Goal: Task Accomplishment & Management: Use online tool/utility

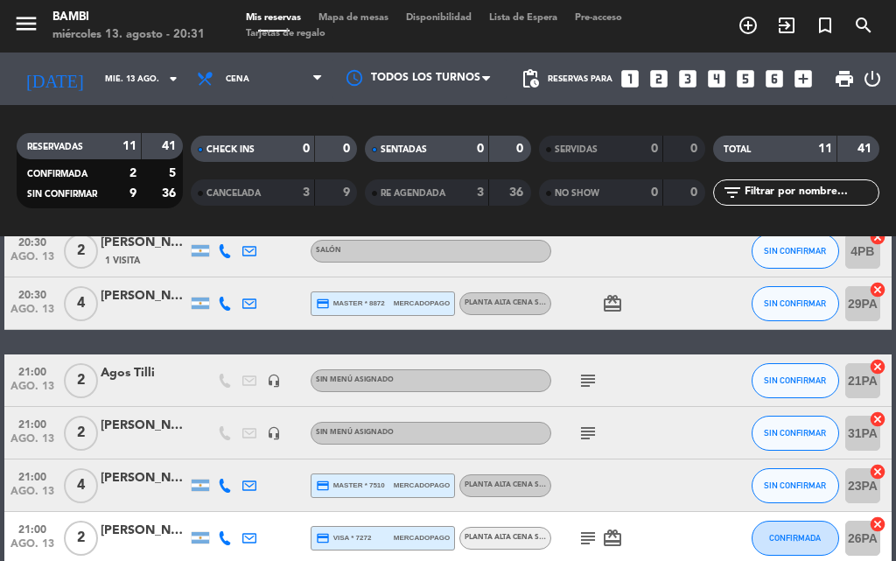
scroll to position [232, 0]
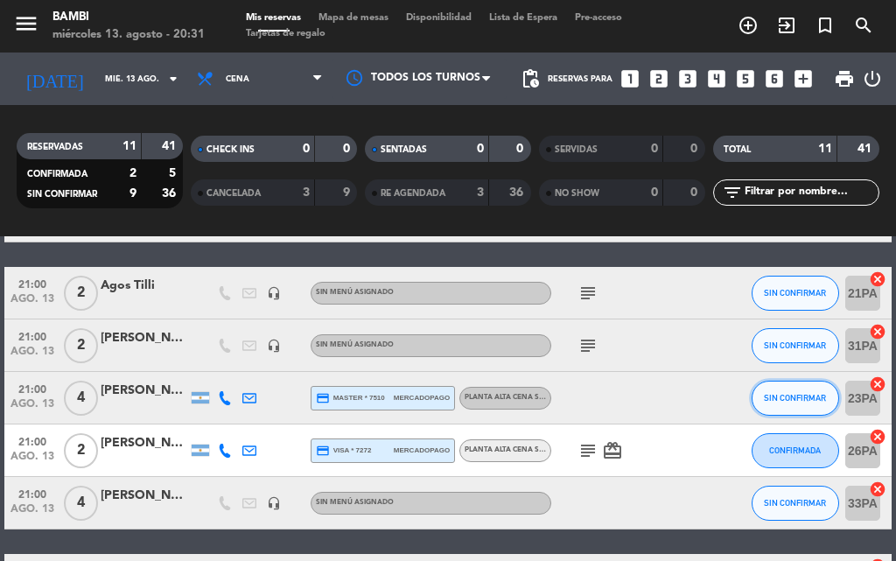
click at [824, 395] on span "SIN CONFIRMAR" at bounding box center [795, 398] width 62 height 10
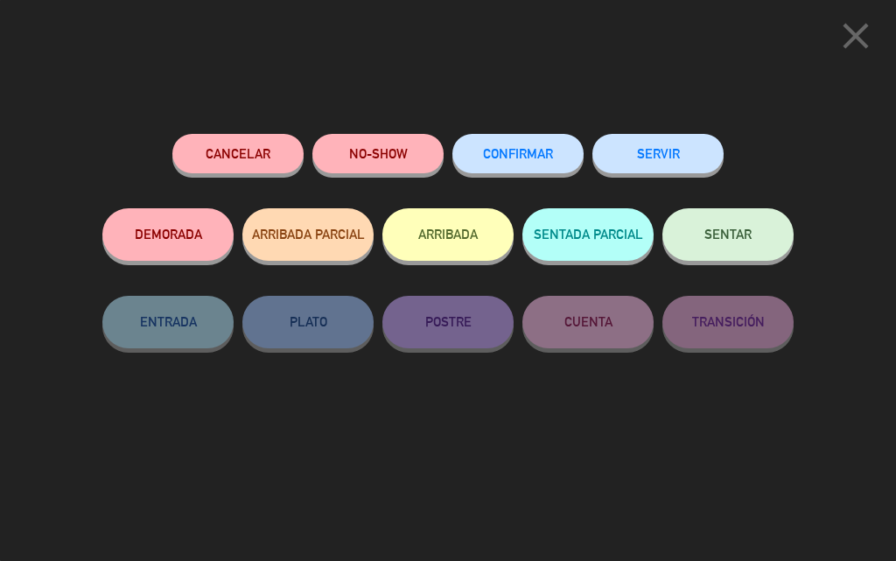
click at [477, 240] on button "ARRIBADA" at bounding box center [447, 234] width 131 height 52
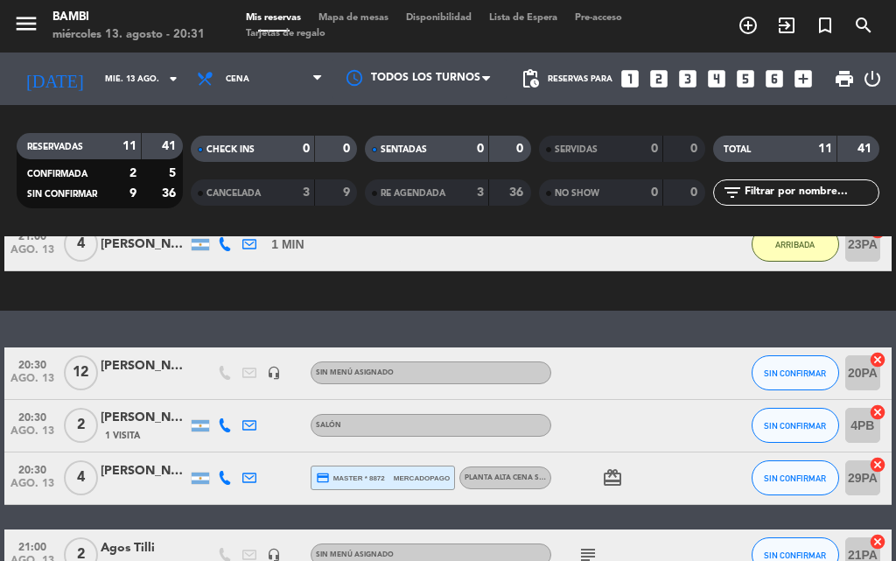
scroll to position [4, 0]
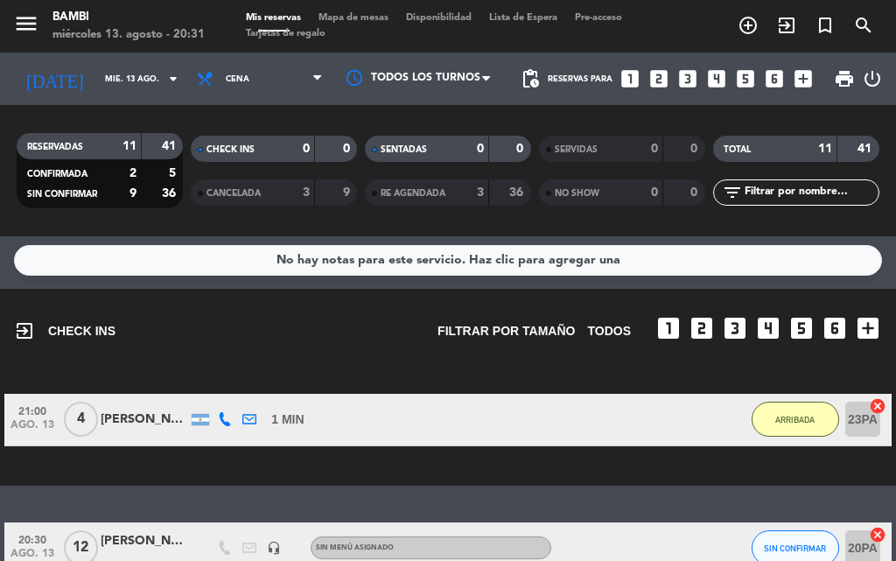
click at [876, 406] on icon "cancel" at bounding box center [877, 405] width 17 height 17
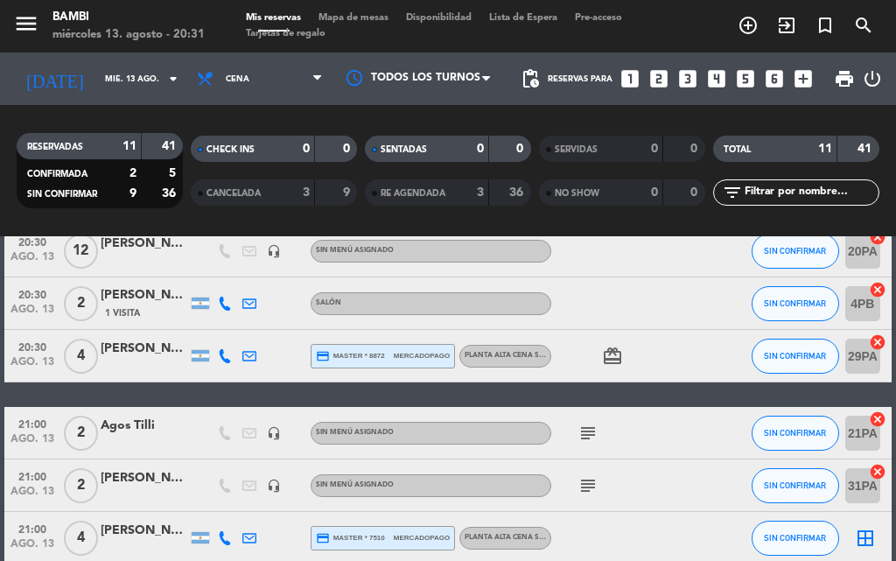
scroll to position [179, 0]
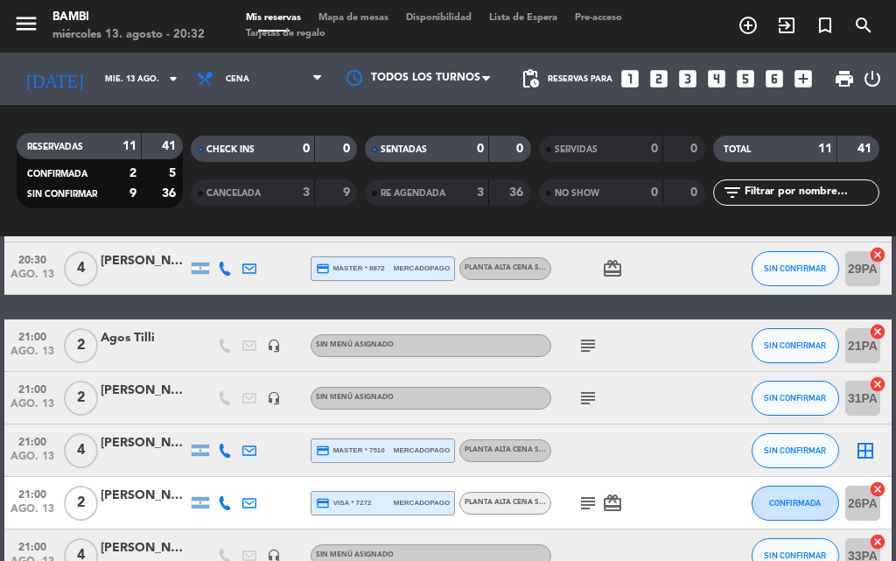
click at [877, 252] on icon "cancel" at bounding box center [877, 254] width 17 height 17
click at [867, 267] on icon "border_all" at bounding box center [865, 268] width 21 height 21
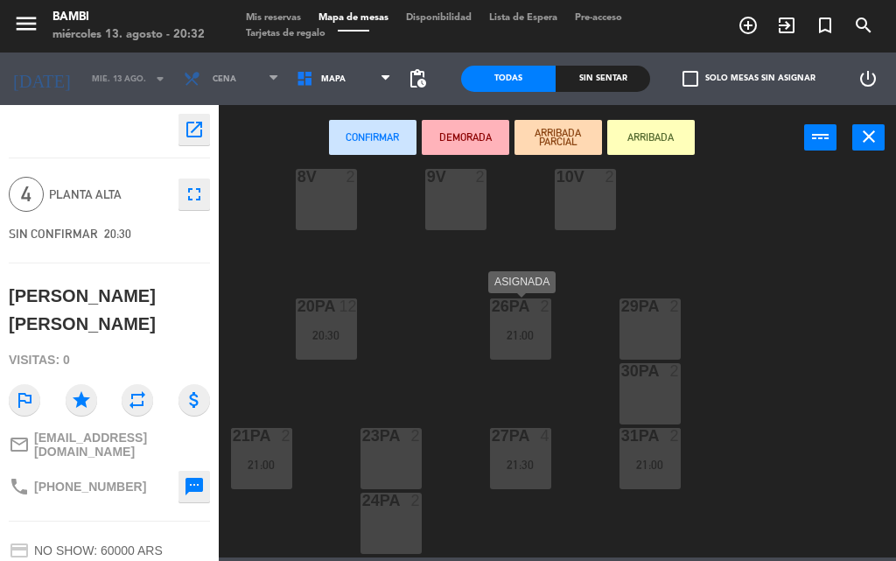
scroll to position [700, 0]
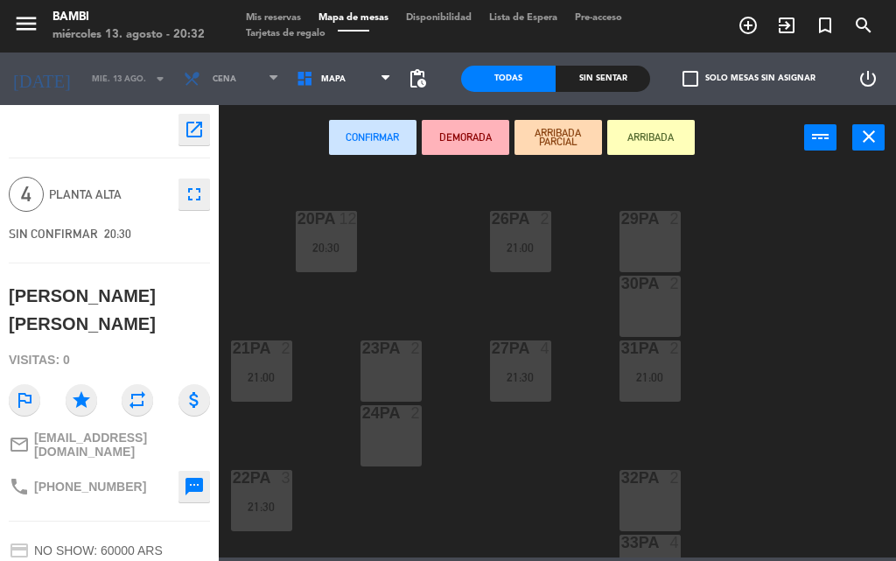
click at [403, 363] on div "23PA 2" at bounding box center [390, 370] width 61 height 61
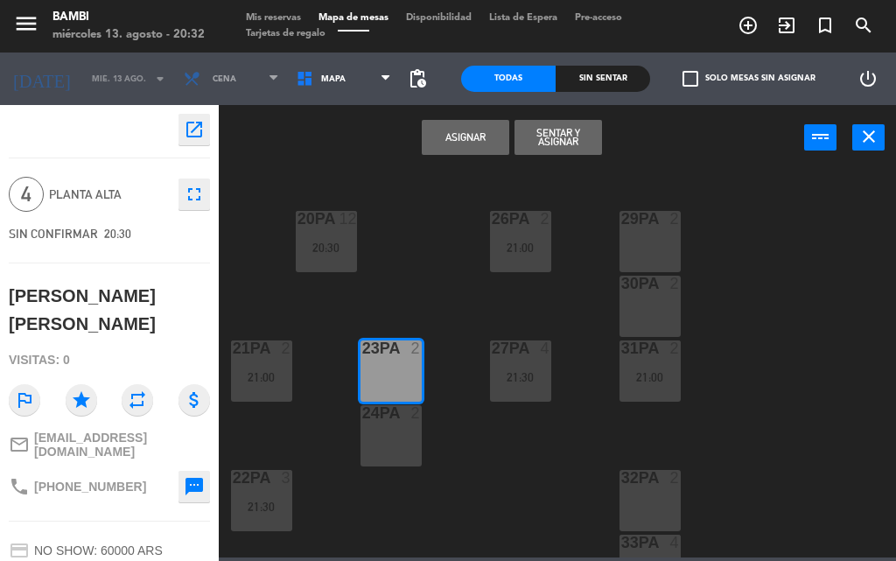
click at [393, 442] on div "24PA 2" at bounding box center [390, 435] width 61 height 61
click at [483, 139] on button "Asignar" at bounding box center [465, 137] width 87 height 35
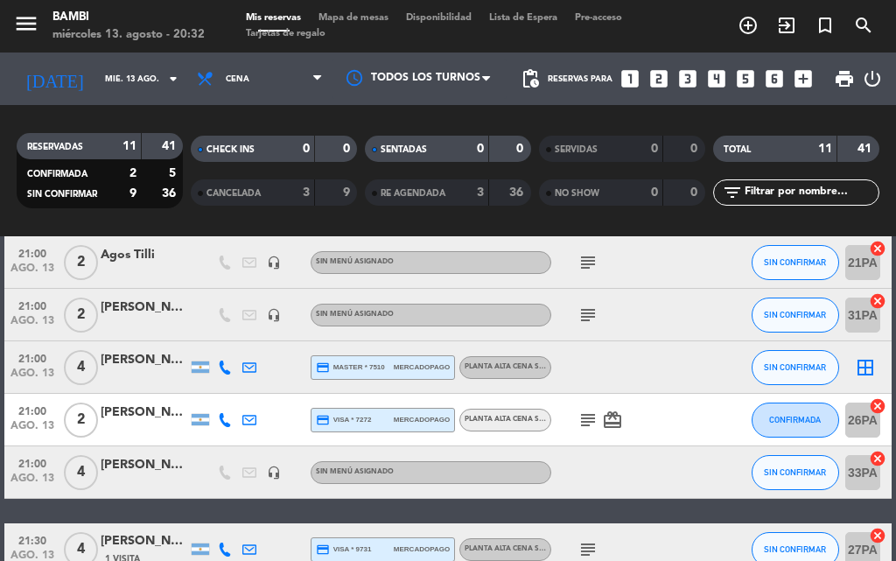
scroll to position [175, 0]
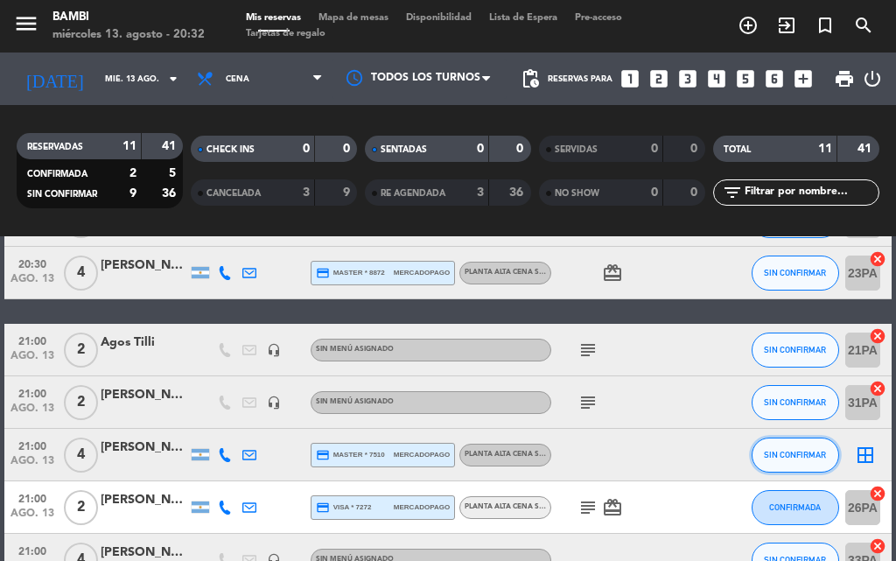
click at [798, 454] on span "SIN CONFIRMAR" at bounding box center [795, 455] width 62 height 10
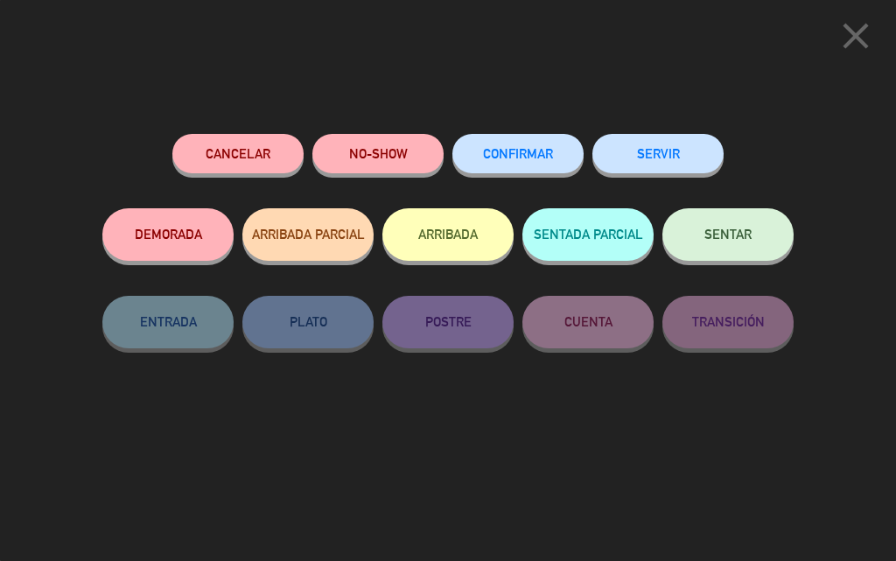
click at [437, 241] on button "ARRIBADA" at bounding box center [447, 234] width 131 height 52
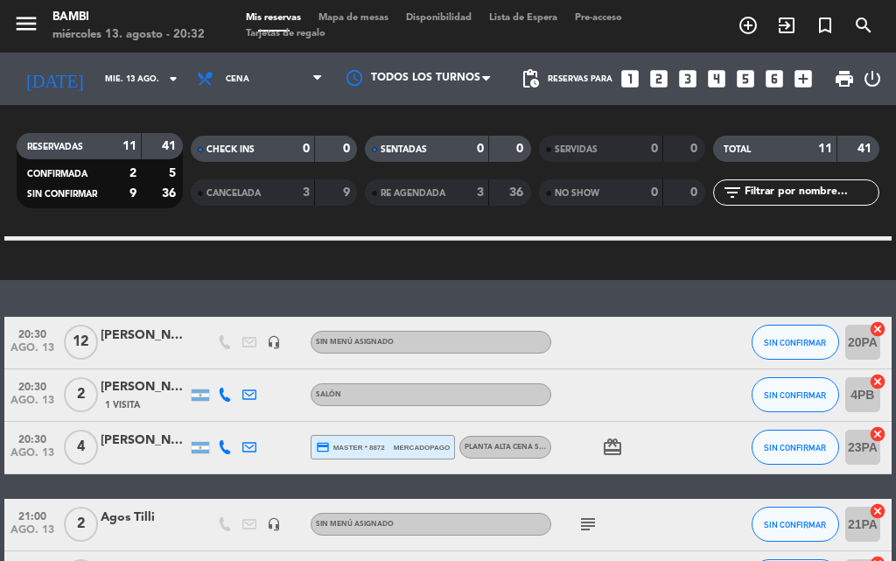
scroll to position [0, 0]
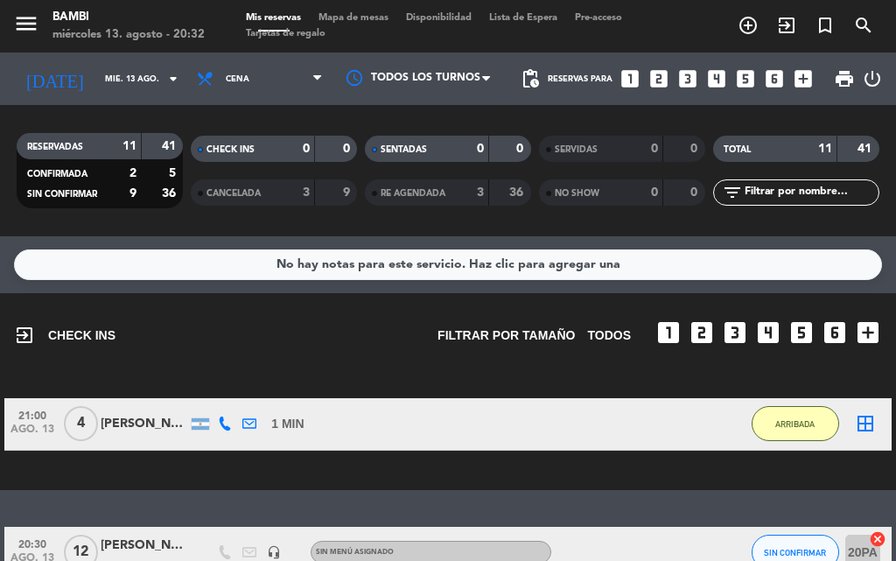
click at [872, 424] on icon "border_all" at bounding box center [865, 423] width 21 height 21
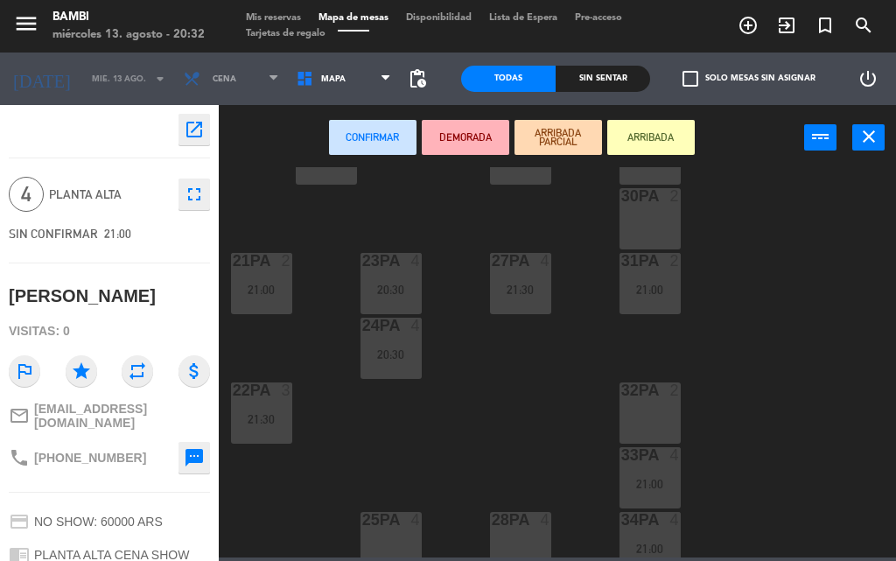
scroll to position [700, 0]
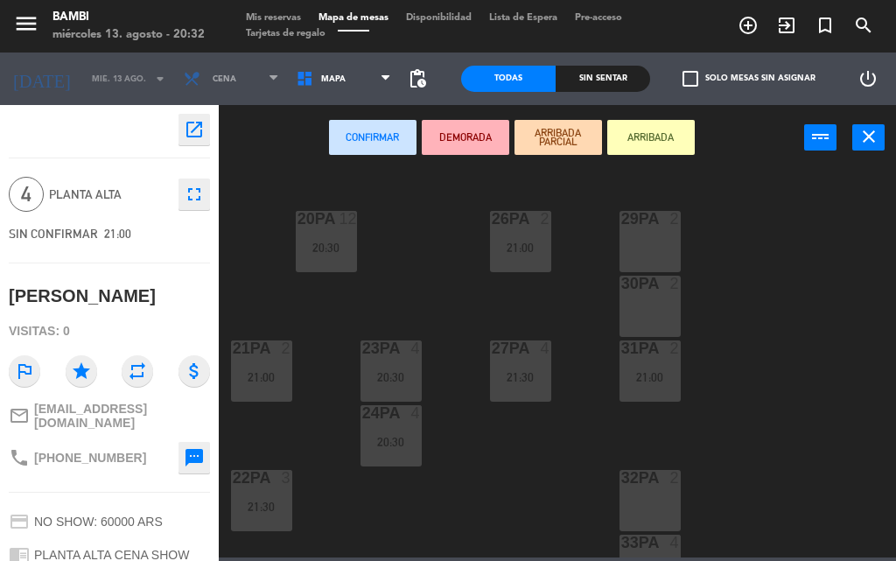
click at [646, 216] on div at bounding box center [649, 219] width 29 height 16
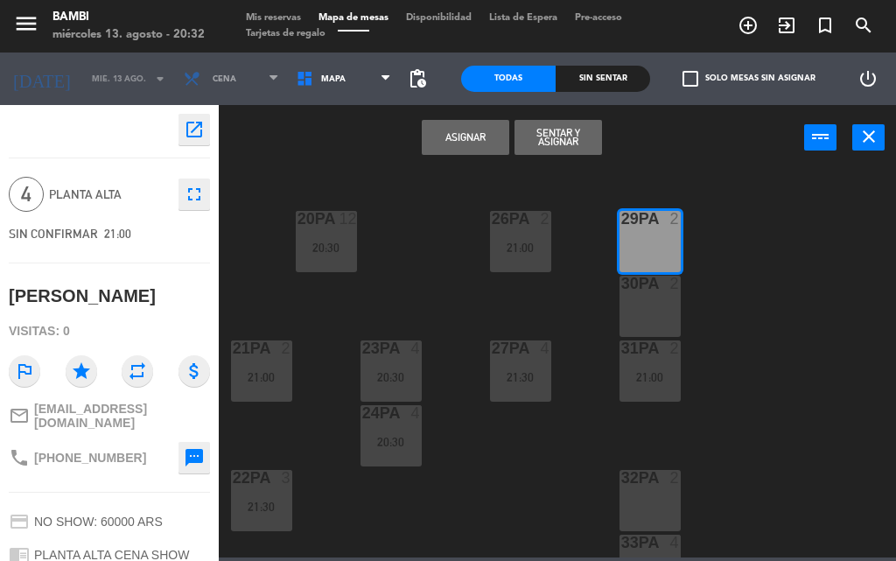
click at [644, 326] on div "30PA 2" at bounding box center [649, 306] width 61 height 61
click at [477, 142] on button "Asignar" at bounding box center [465, 137] width 87 height 35
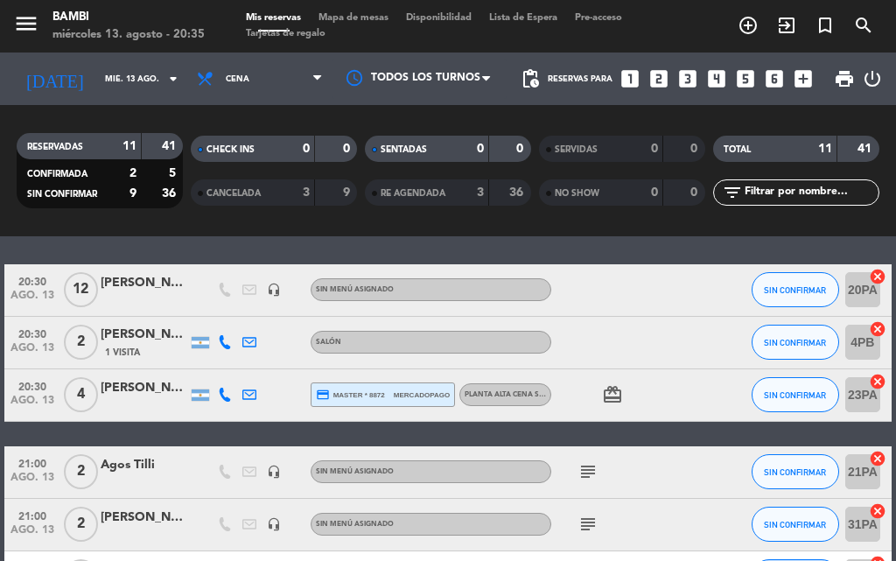
scroll to position [350, 0]
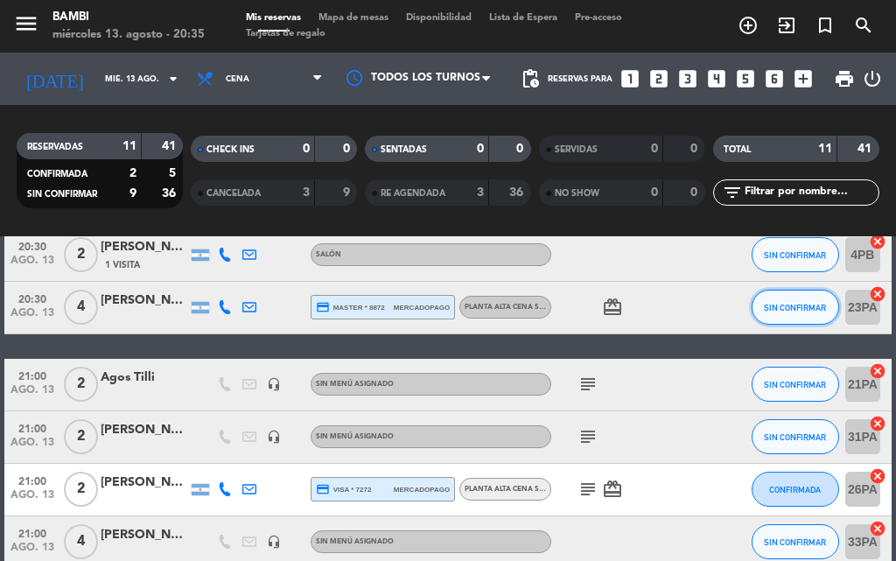
click at [808, 312] on button "SIN CONFIRMAR" at bounding box center [794, 307] width 87 height 35
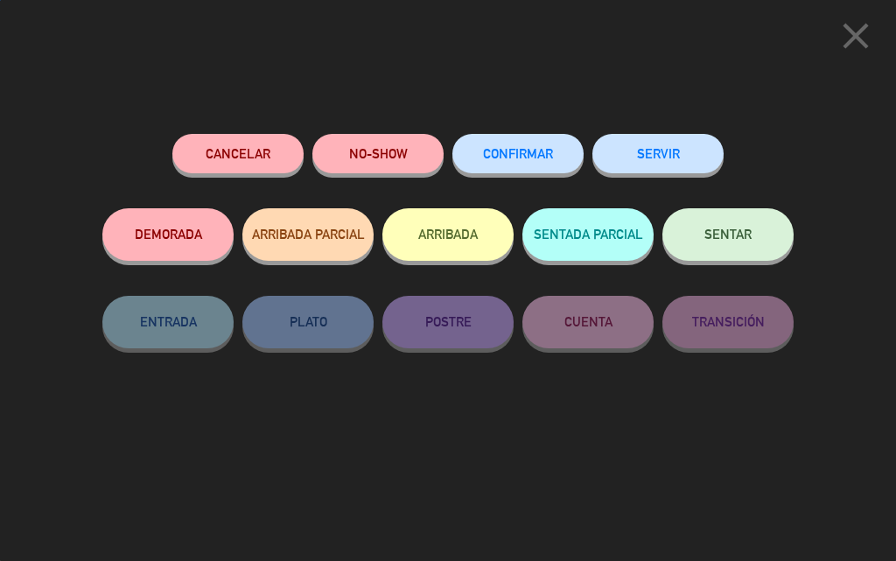
click at [459, 252] on button "ARRIBADA" at bounding box center [447, 234] width 131 height 52
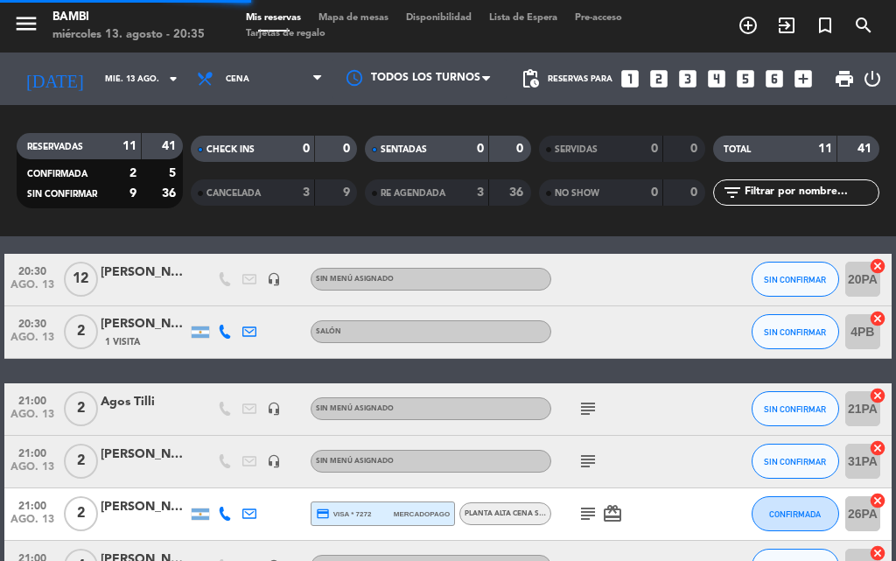
scroll to position [427, 0]
